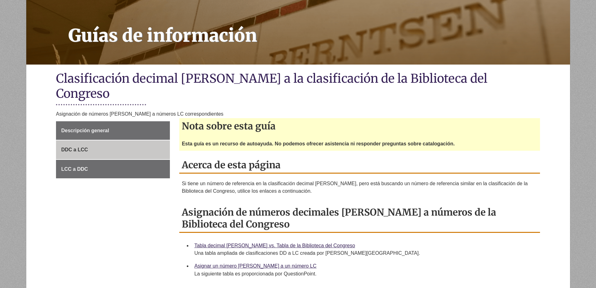
scroll to position [94, 0]
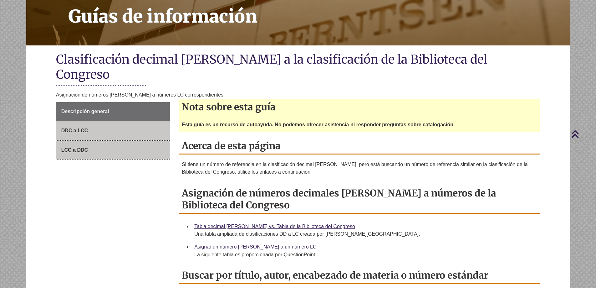
click at [78, 147] on font "LCC a DDC" at bounding box center [74, 149] width 27 height 5
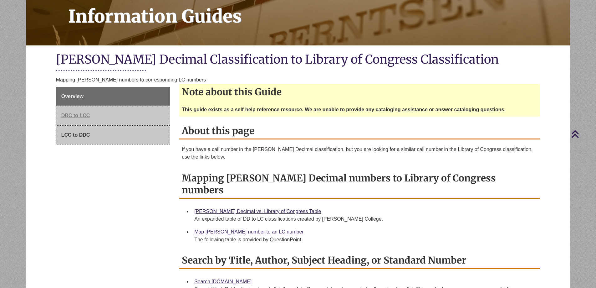
click at [89, 112] on link "DDC to LCC" at bounding box center [113, 115] width 114 height 19
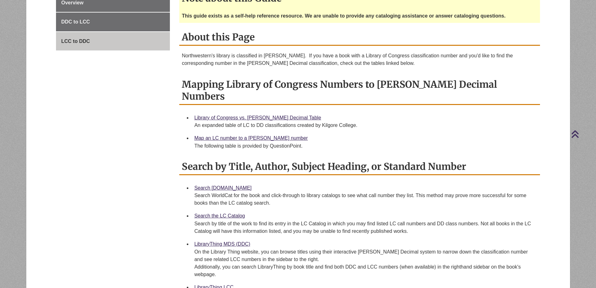
scroll to position [188, 0]
click at [239, 115] on link "Library of Congress vs. [PERSON_NAME] Decimal Table" at bounding box center [257, 117] width 127 height 5
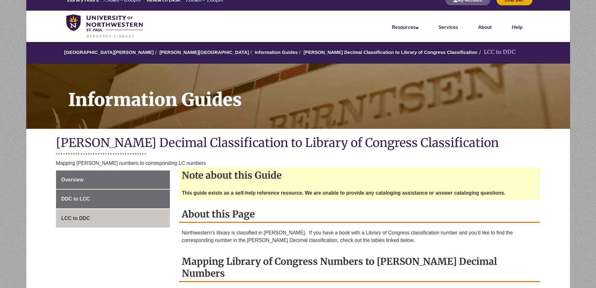
scroll to position [0, 0]
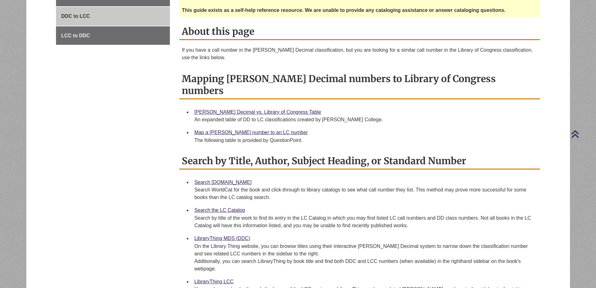
scroll to position [250, 0]
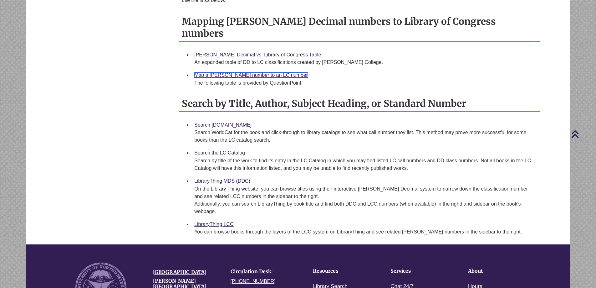
click at [237, 72] on link "Map a [PERSON_NAME] number to an LC number" at bounding box center [251, 74] width 114 height 5
